Goal: Check status: Check status

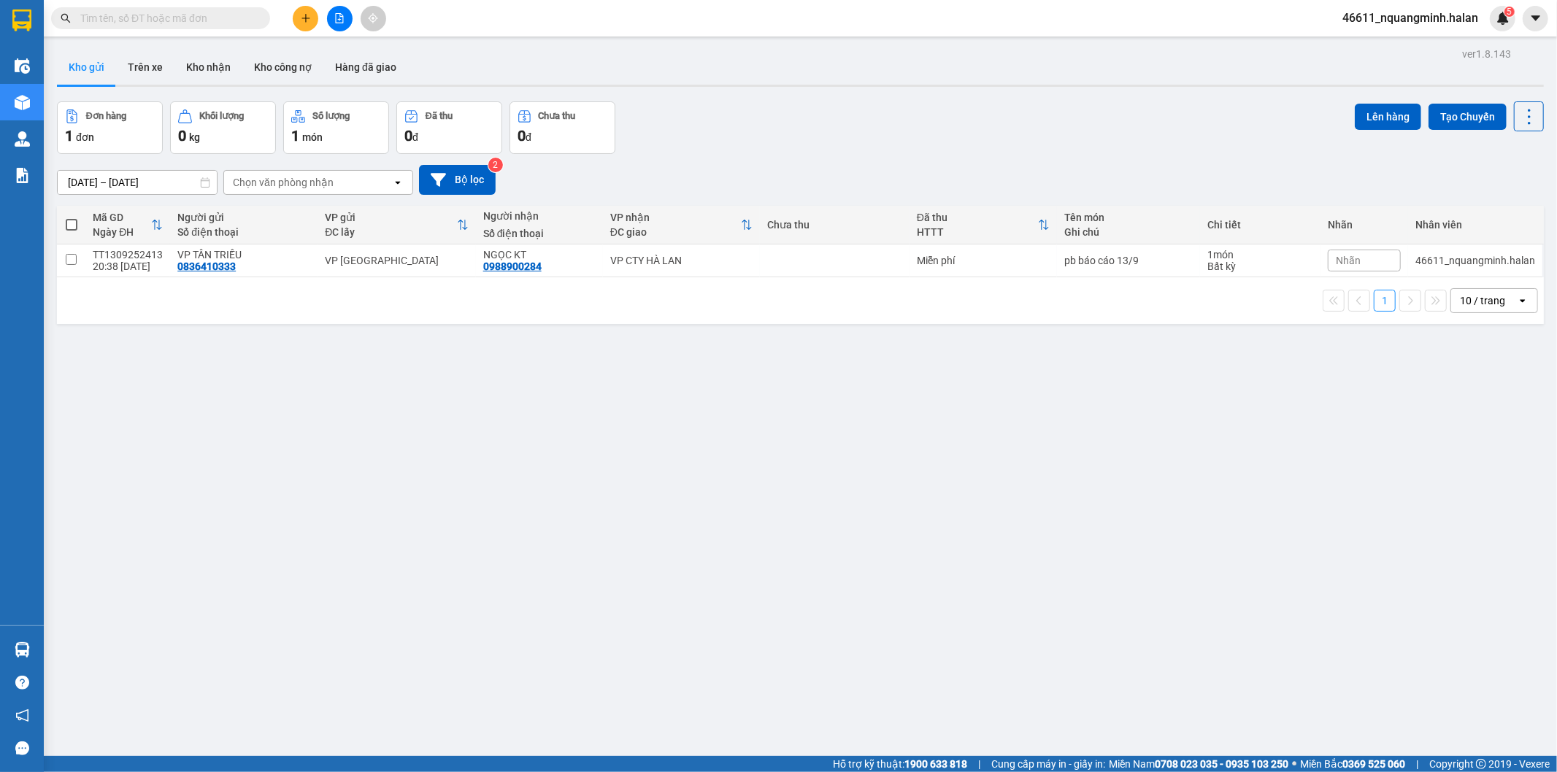
drag, startPoint x: 248, startPoint y: 495, endPoint x: 180, endPoint y: 551, distance: 88.1
click at [248, 497] on div "ver 1.8.143 Kho gửi Trên xe Kho nhận Kho công nợ Hàng đã giao Đơn hàng 1 đơn Kh…" at bounding box center [800, 430] width 1498 height 772
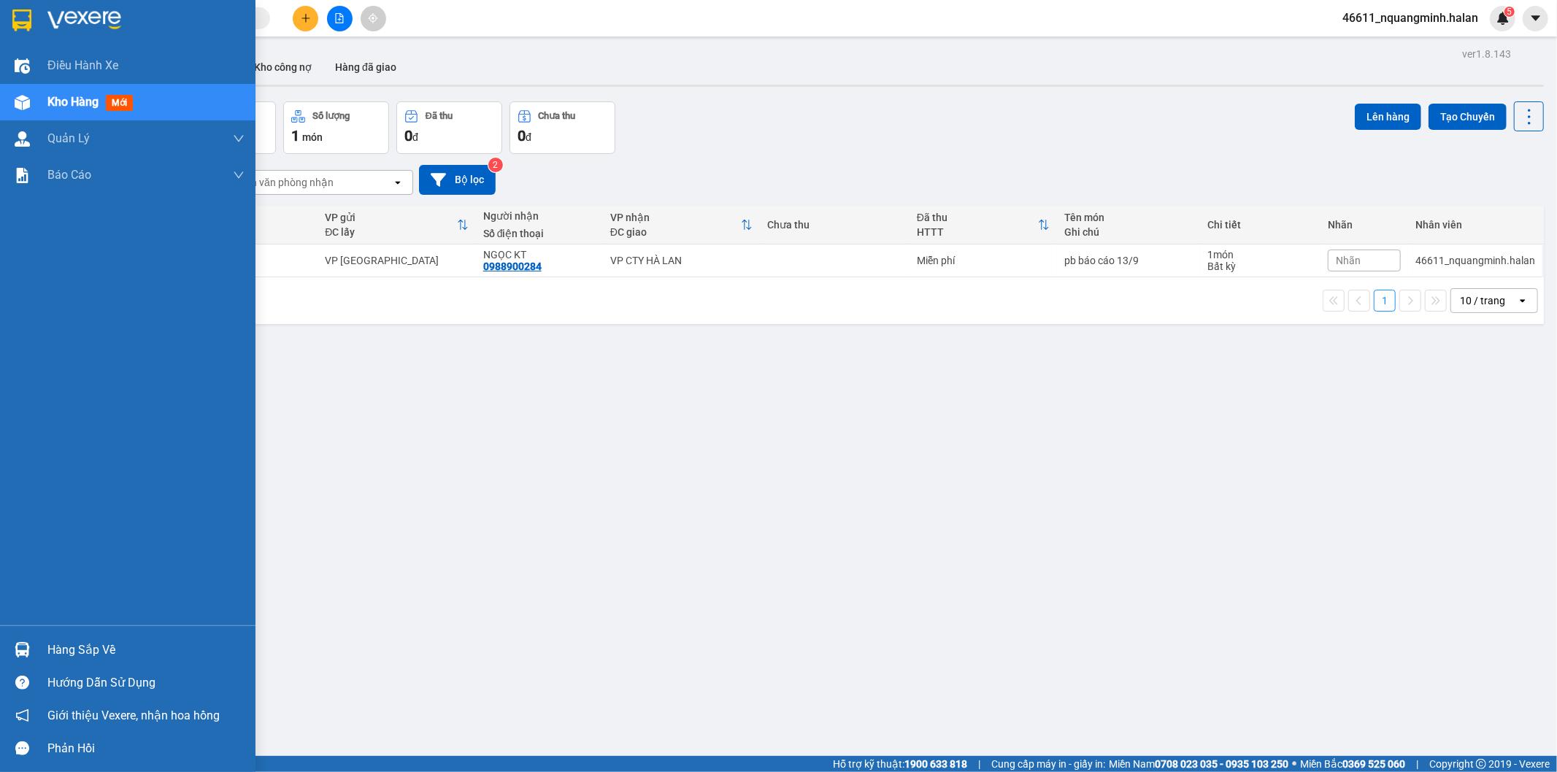
click at [34, 648] on div "Hàng sắp về" at bounding box center [127, 650] width 255 height 33
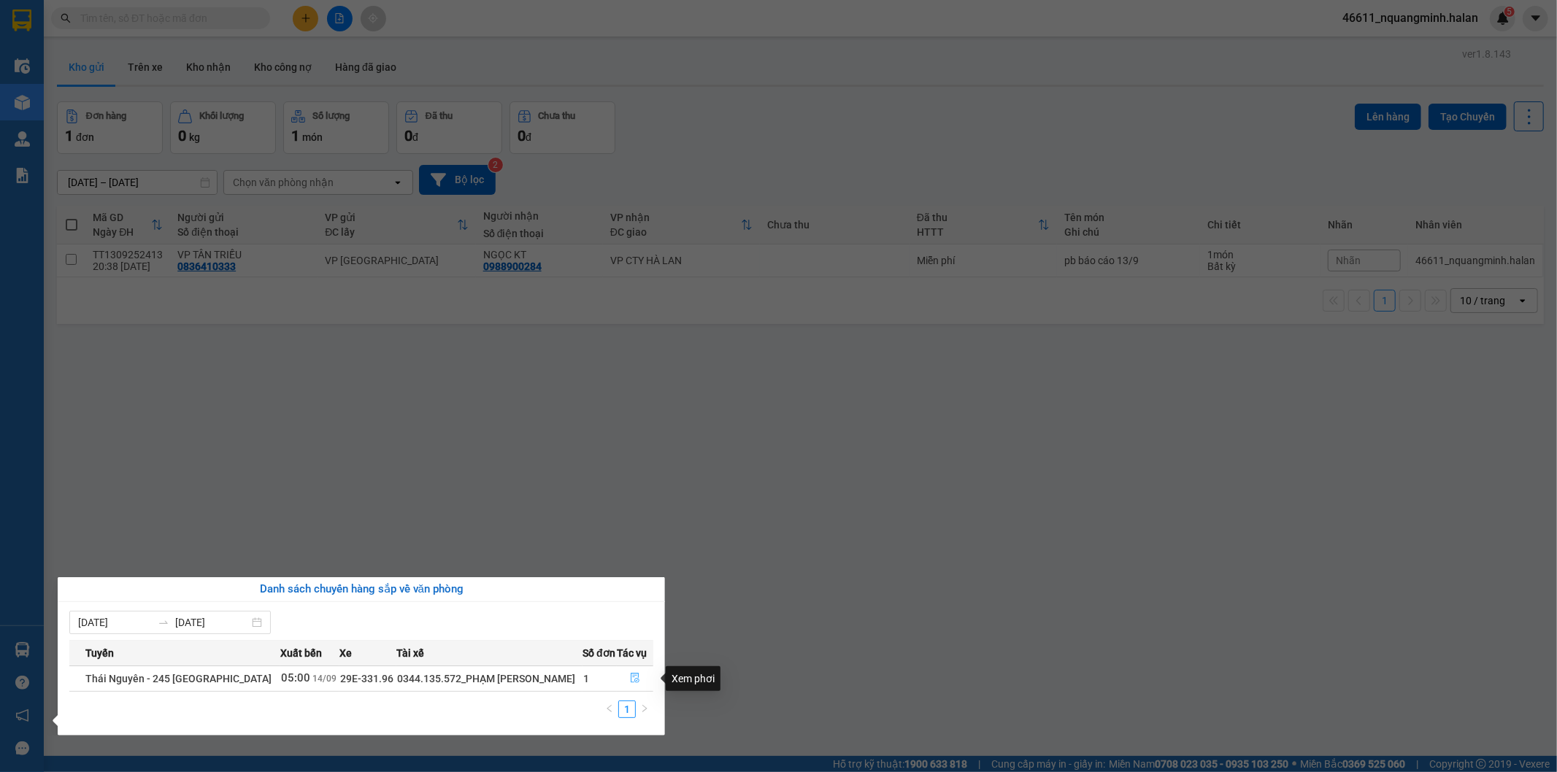
click at [639, 670] on button "button" at bounding box center [634, 678] width 35 height 23
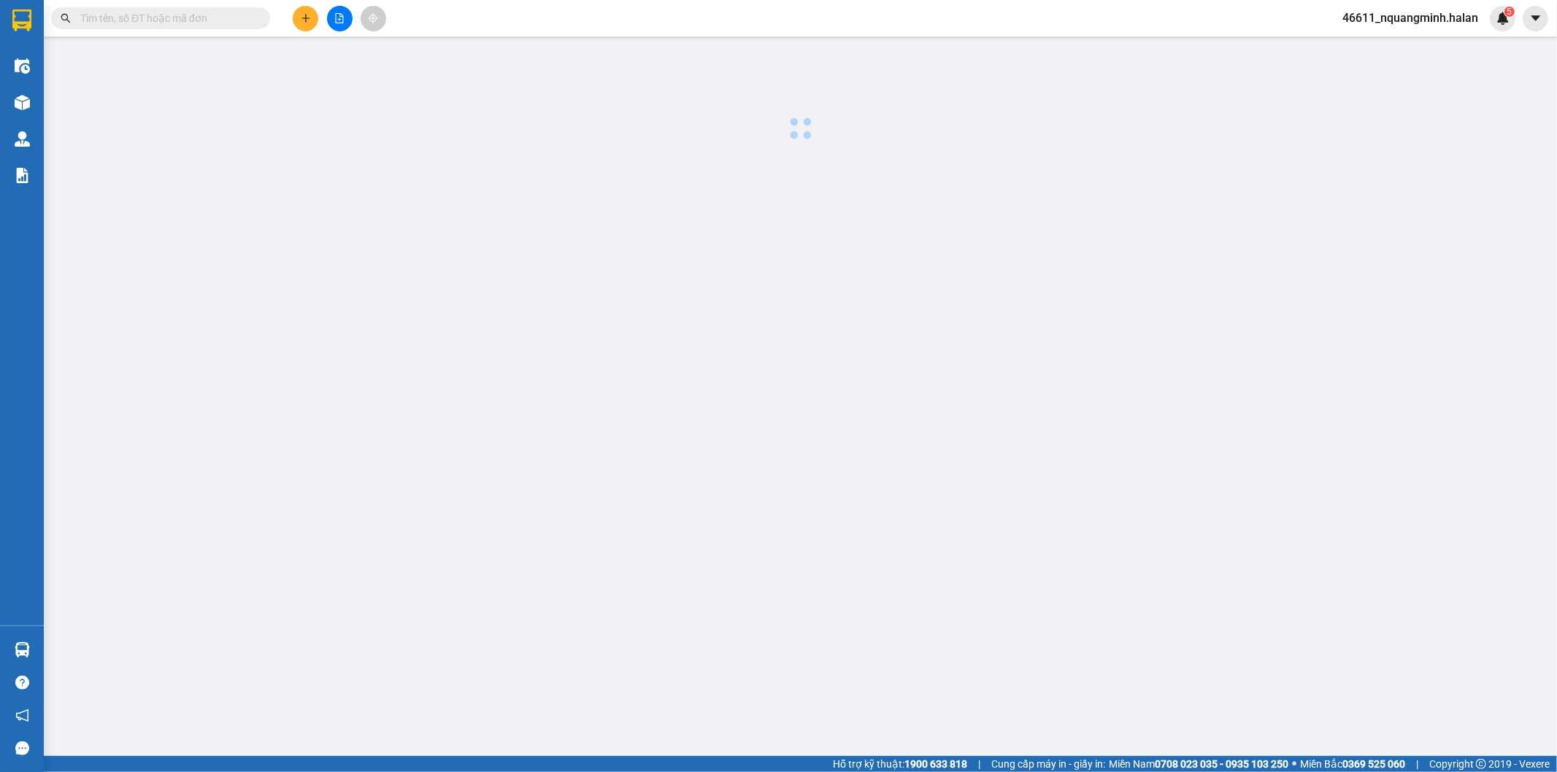
click at [756, 549] on main at bounding box center [778, 378] width 1557 height 756
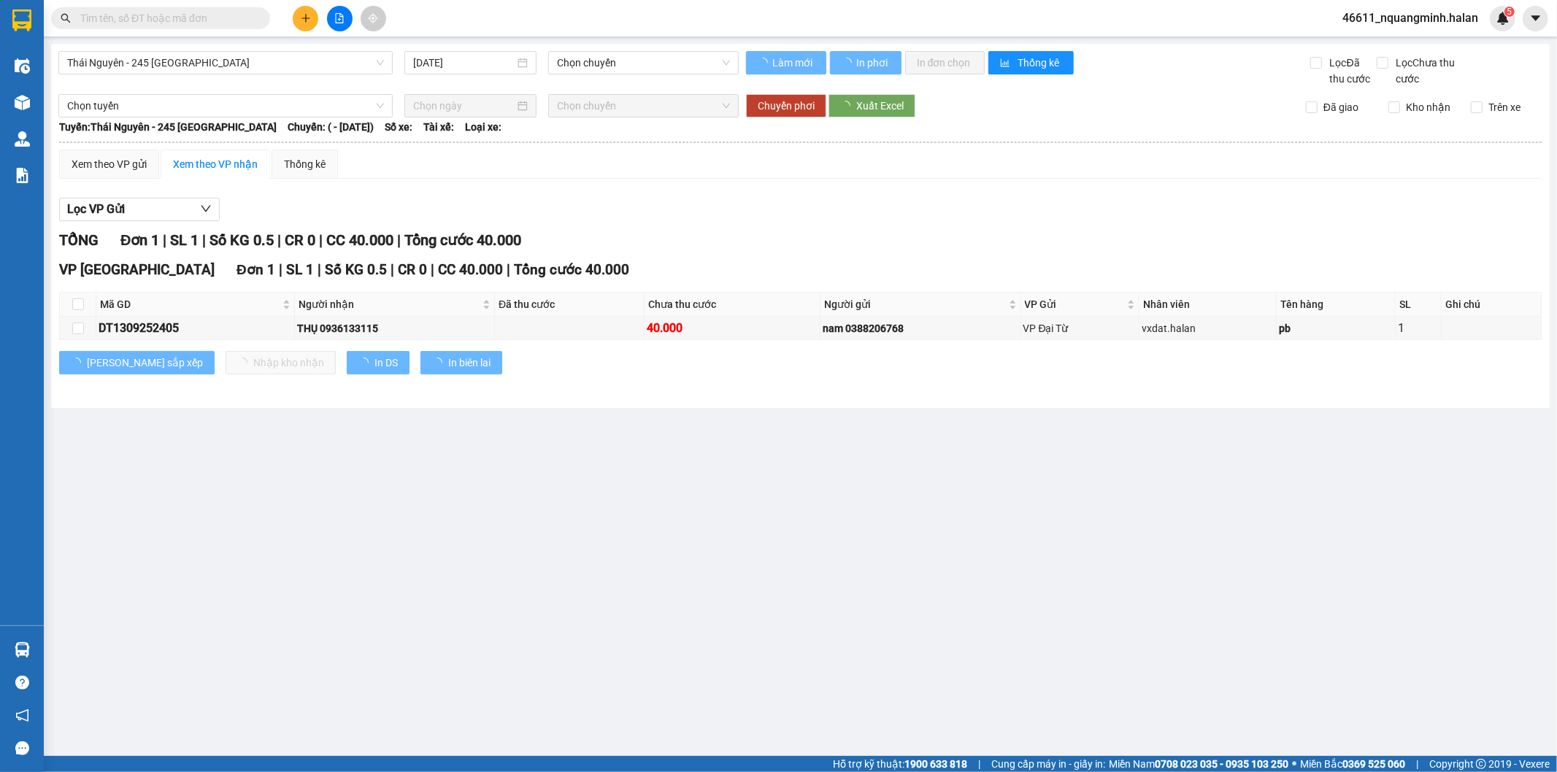
type input "[DATE]"
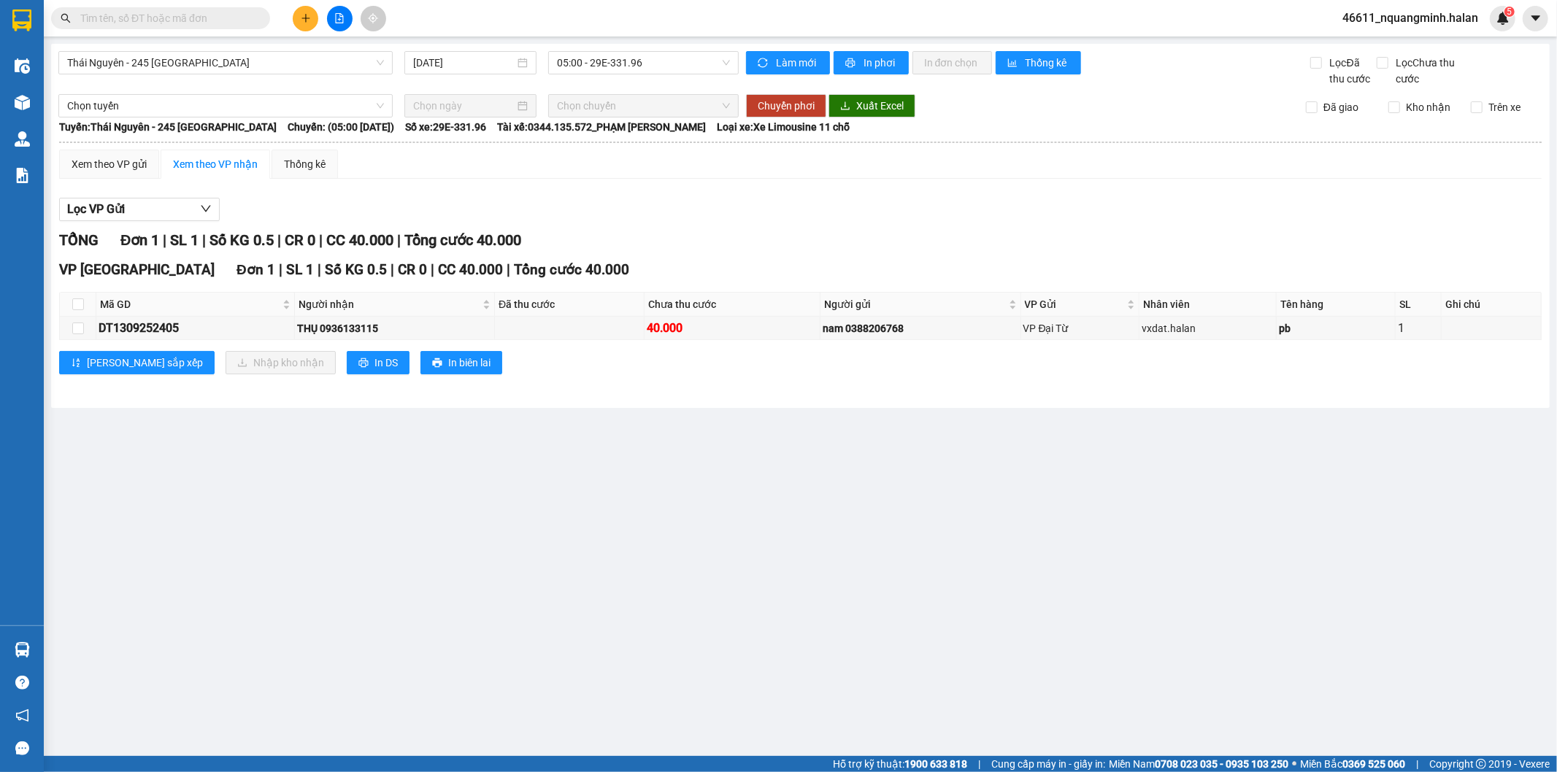
click at [472, 448] on main "[GEOGRAPHIC_DATA] - 245 [GEOGRAPHIC_DATA] [DATE] 05:00 - 29E-331.96 Làm mới In …" at bounding box center [778, 378] width 1557 height 756
drag, startPoint x: 218, startPoint y: 589, endPoint x: 126, endPoint y: 621, distance: 97.4
click at [207, 597] on main "[GEOGRAPHIC_DATA] - 245 [GEOGRAPHIC_DATA] [DATE] 05:00 - 29E-331.96 Làm mới In …" at bounding box center [778, 378] width 1557 height 756
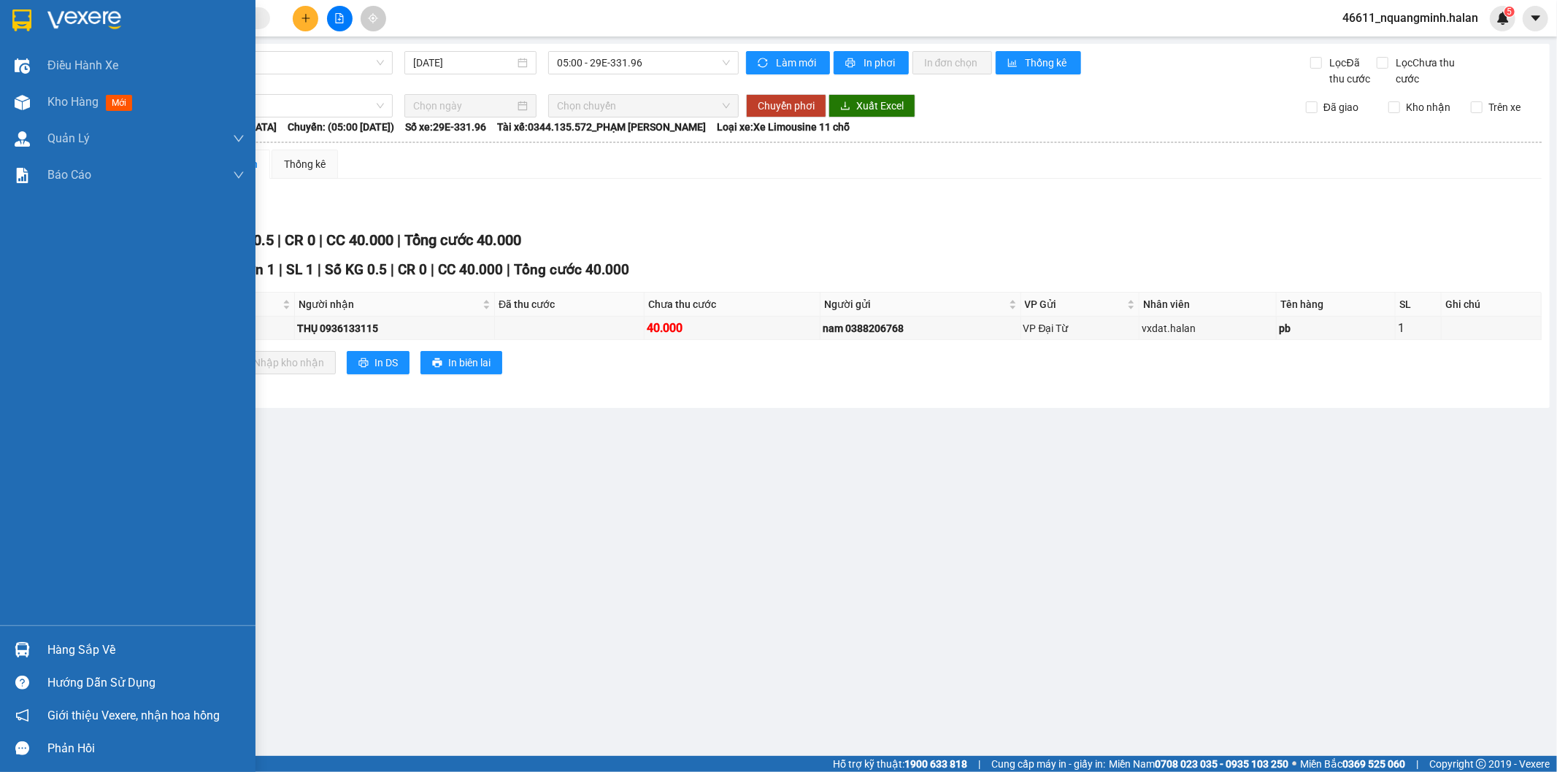
click at [0, 647] on div "Hàng sắp về" at bounding box center [127, 650] width 255 height 33
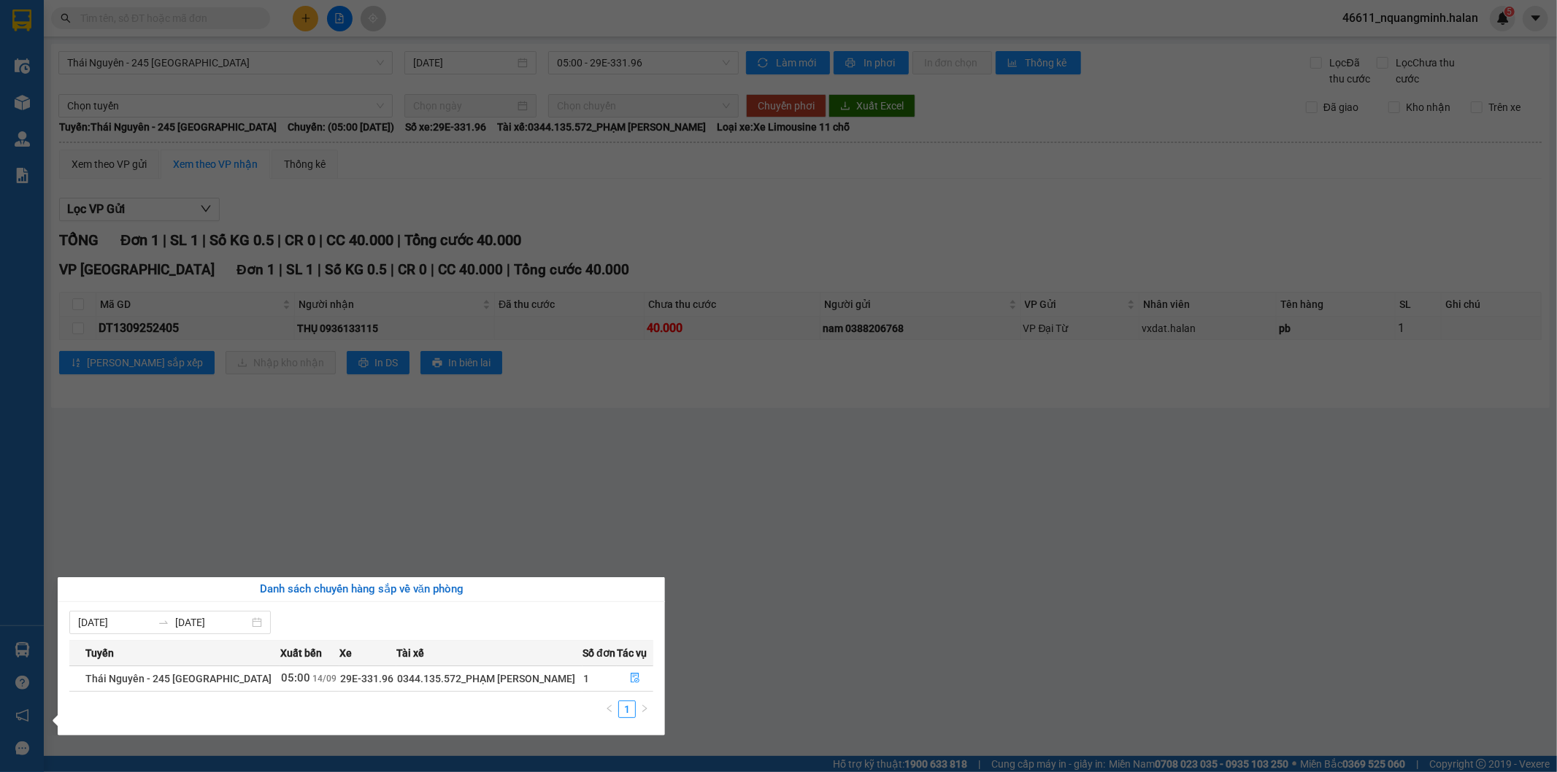
click at [433, 485] on section "Kết quả tìm kiếm ( 0 ) Bộ lọc No Data 46611_nquangminh.halan 5 Điều hành xe Kho…" at bounding box center [778, 386] width 1557 height 772
